Goal: Task Accomplishment & Management: Complete application form

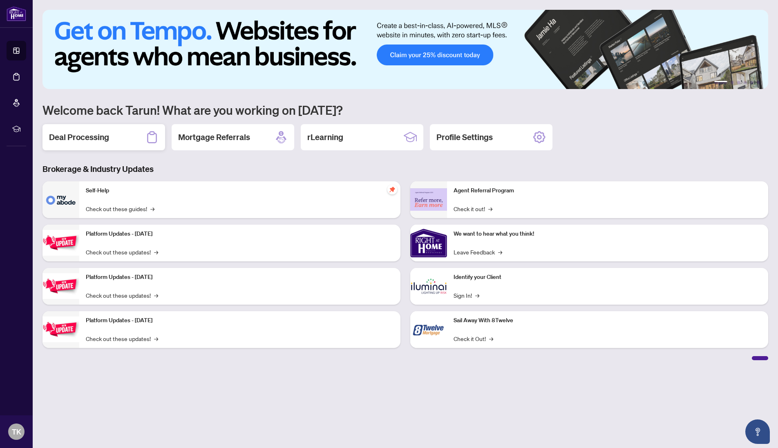
click at [76, 139] on h2 "Deal Processing" at bounding box center [79, 137] width 60 height 11
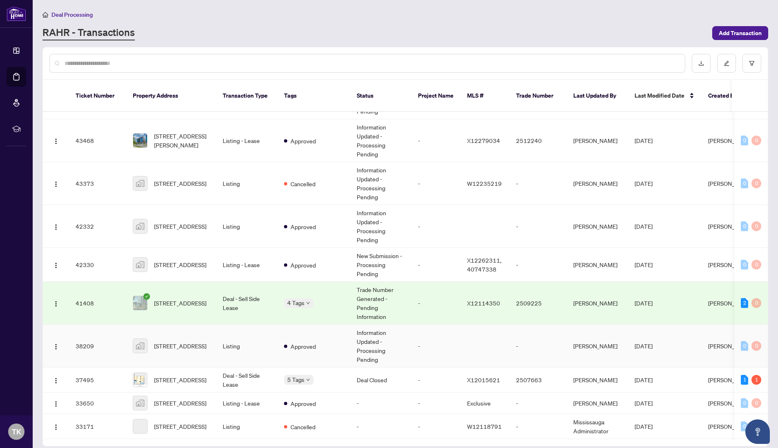
scroll to position [369, 0]
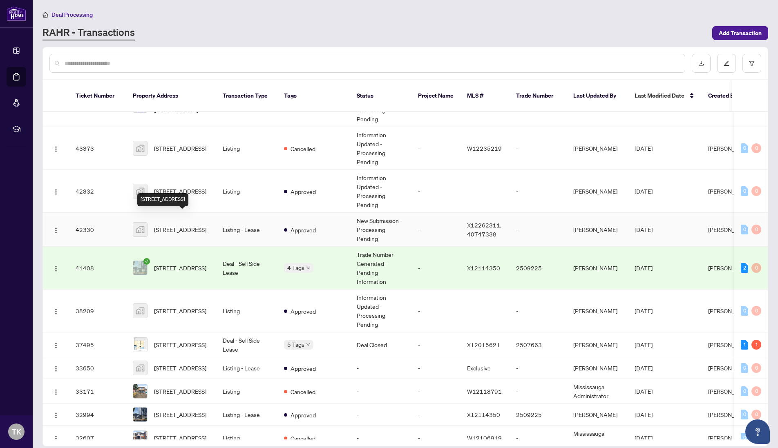
click at [184, 225] on span "[STREET_ADDRESS]" at bounding box center [180, 229] width 52 height 9
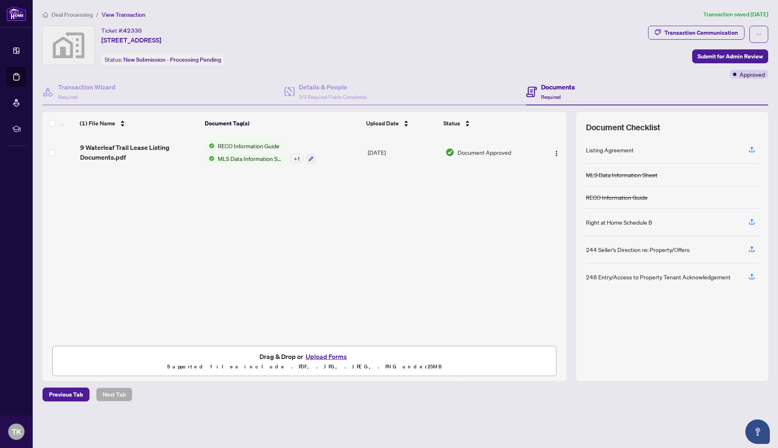
click at [319, 355] on button "Upload Forms" at bounding box center [326, 356] width 46 height 11
click at [321, 358] on button "Upload Forms" at bounding box center [326, 356] width 46 height 11
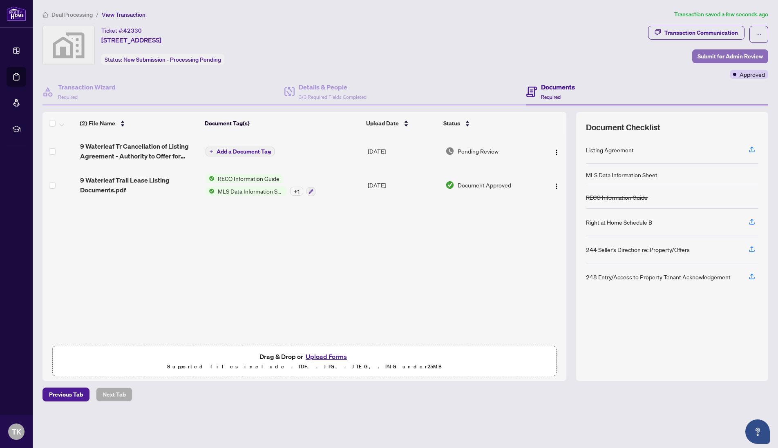
click at [710, 54] on span "Submit for Admin Review" at bounding box center [730, 56] width 65 height 13
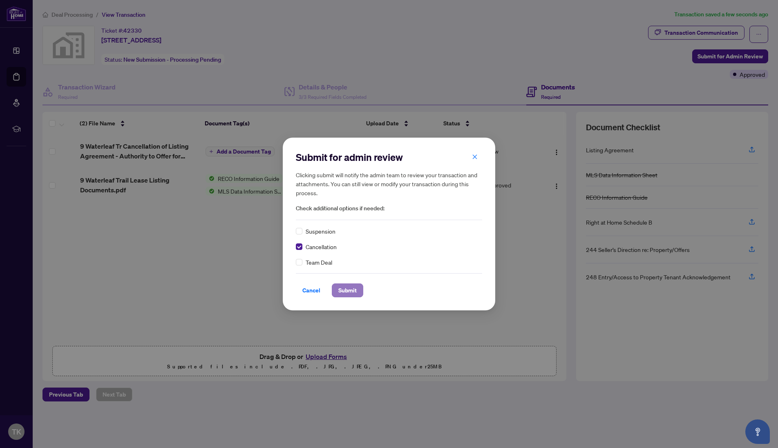
click at [356, 294] on span "Submit" at bounding box center [347, 290] width 18 height 13
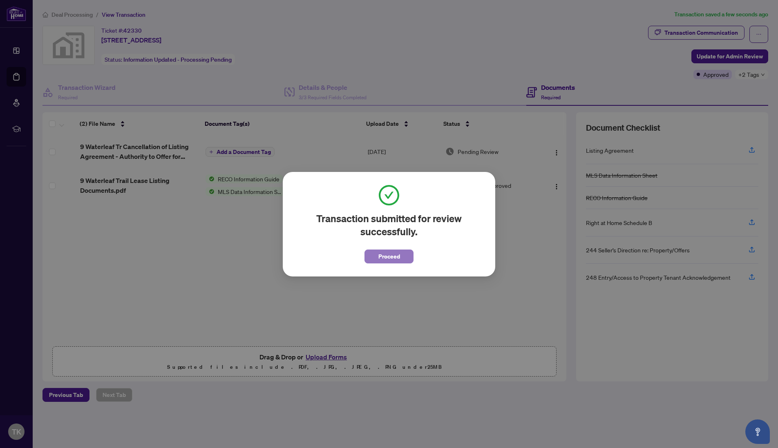
click at [391, 261] on span "Proceed" at bounding box center [389, 256] width 22 height 13
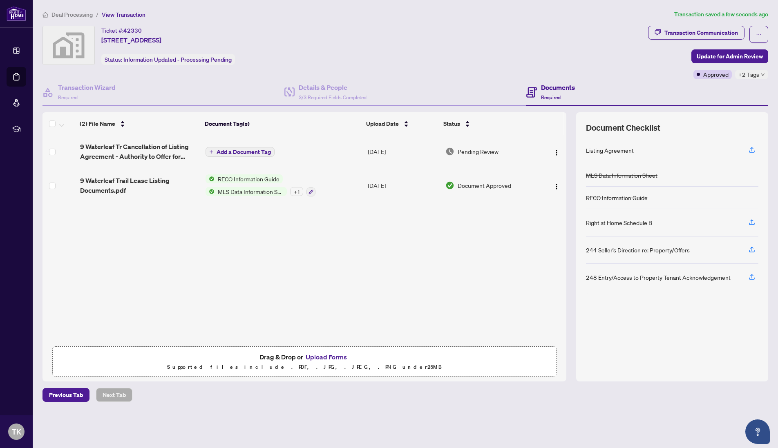
click at [709, 62] on span "Update for Admin Review" at bounding box center [730, 56] width 66 height 13
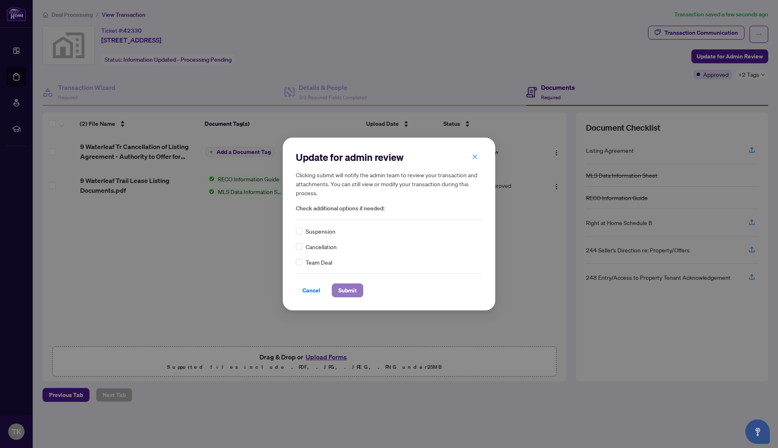
click at [354, 293] on span "Submit" at bounding box center [347, 290] width 18 height 13
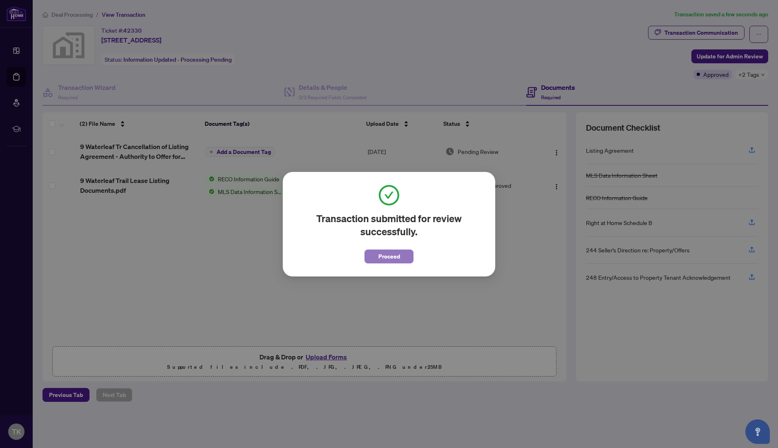
click at [393, 254] on span "Proceed" at bounding box center [389, 256] width 22 height 13
